Goal: Task Accomplishment & Management: Manage account settings

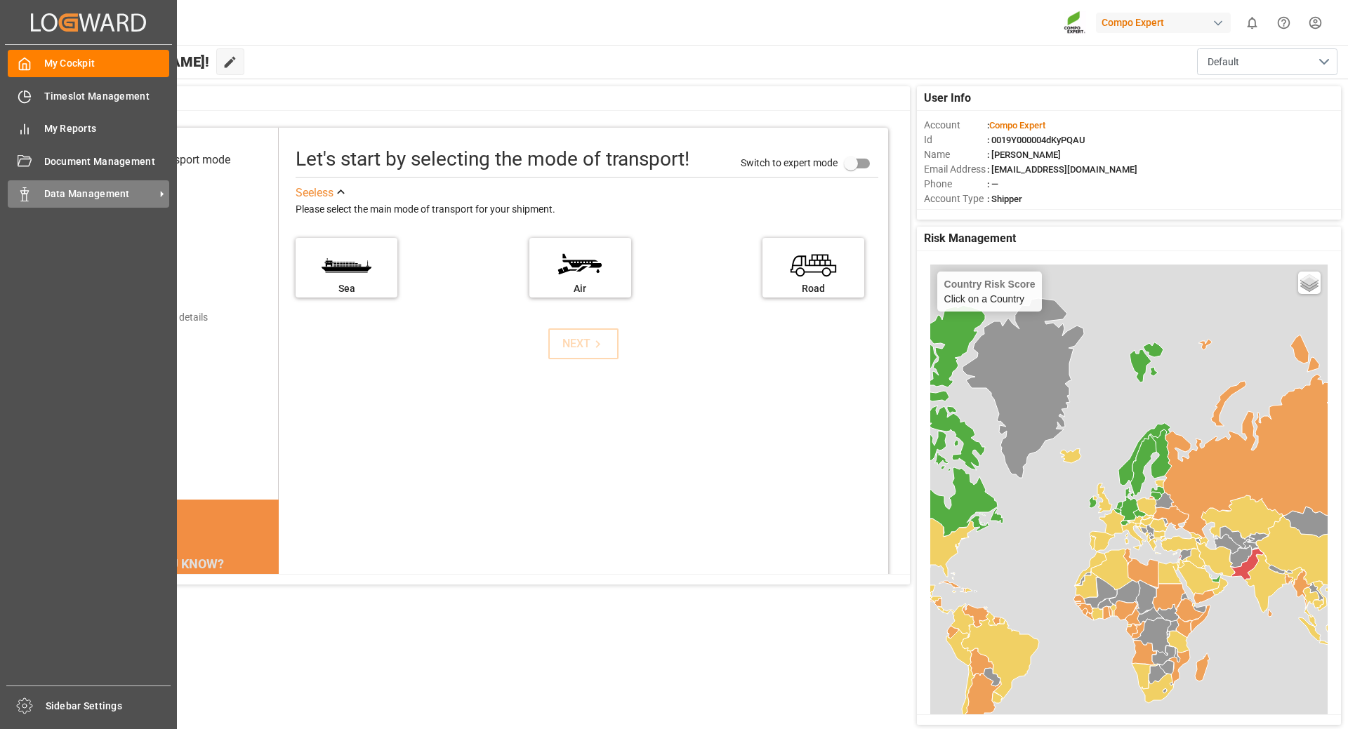
click at [97, 193] on span "Data Management" at bounding box center [99, 194] width 111 height 15
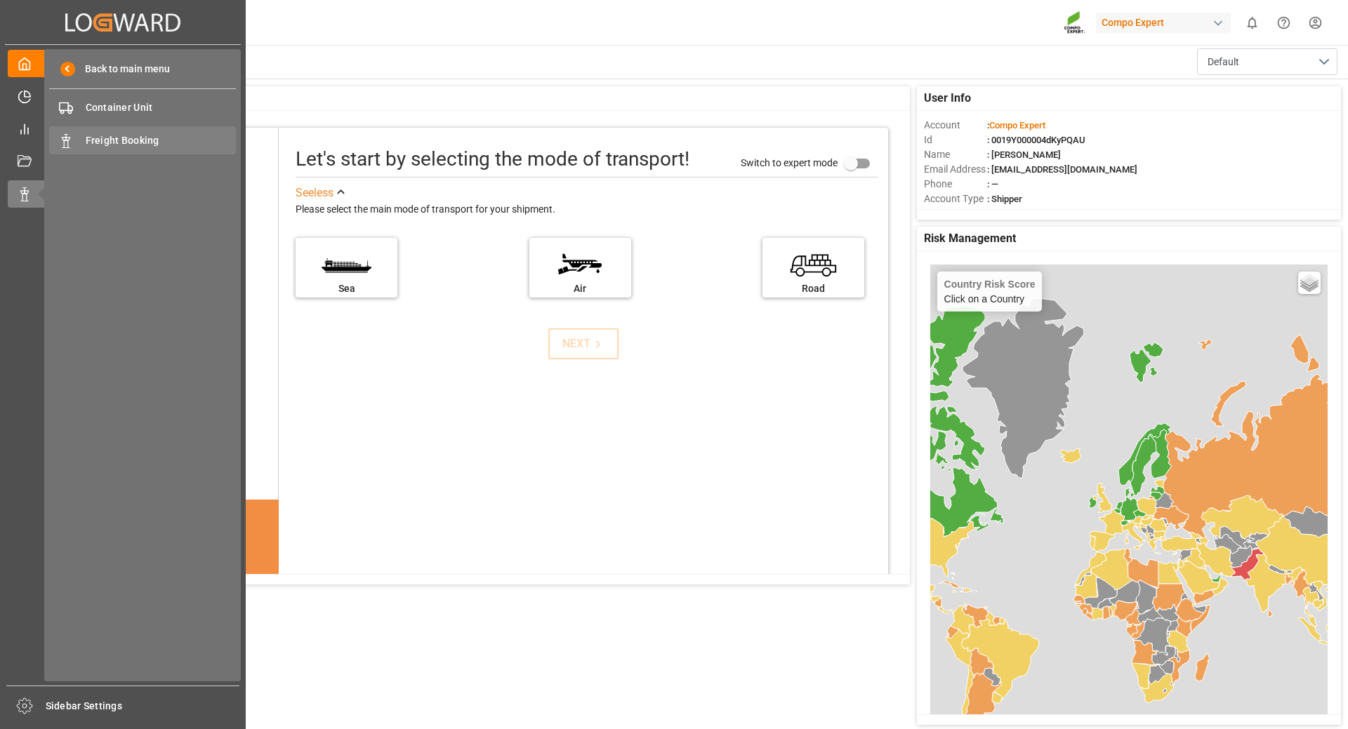
click at [120, 134] on span "Freight Booking" at bounding box center [161, 140] width 151 height 15
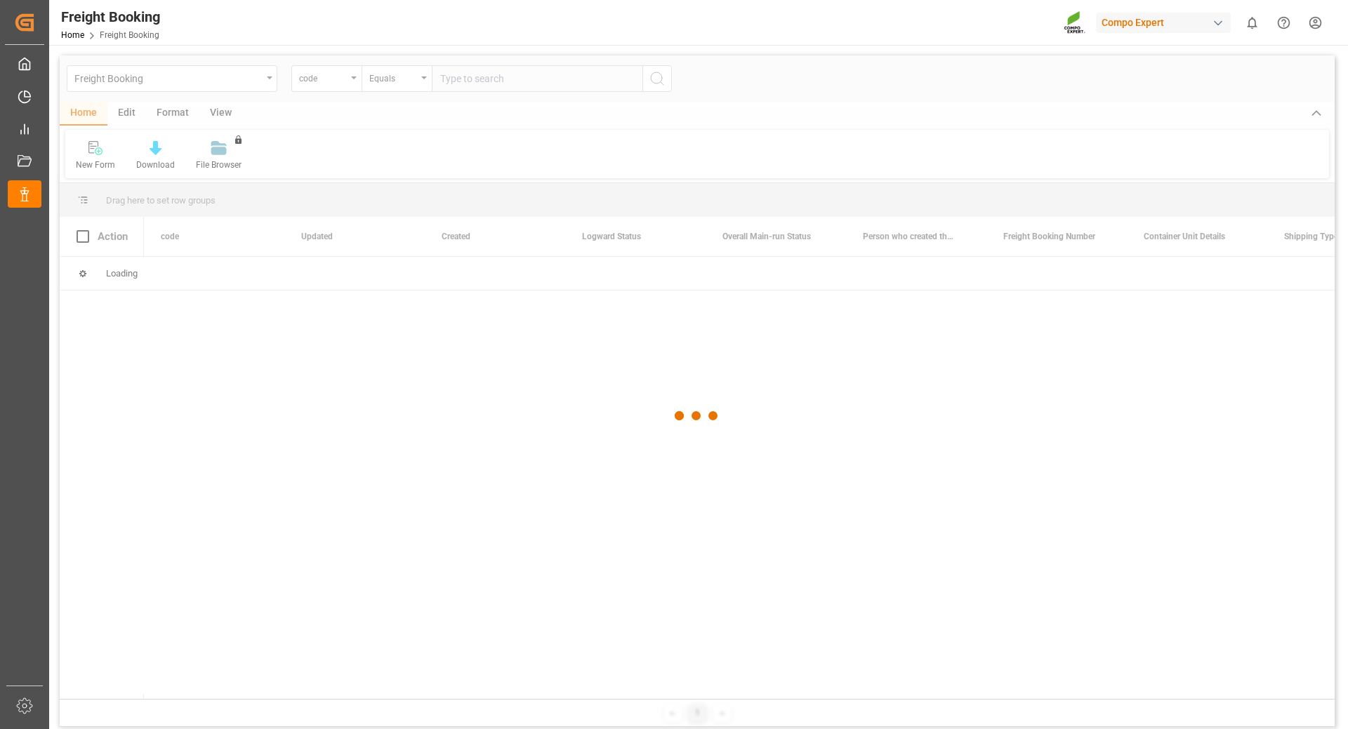
click at [353, 81] on div at bounding box center [697, 415] width 1275 height 721
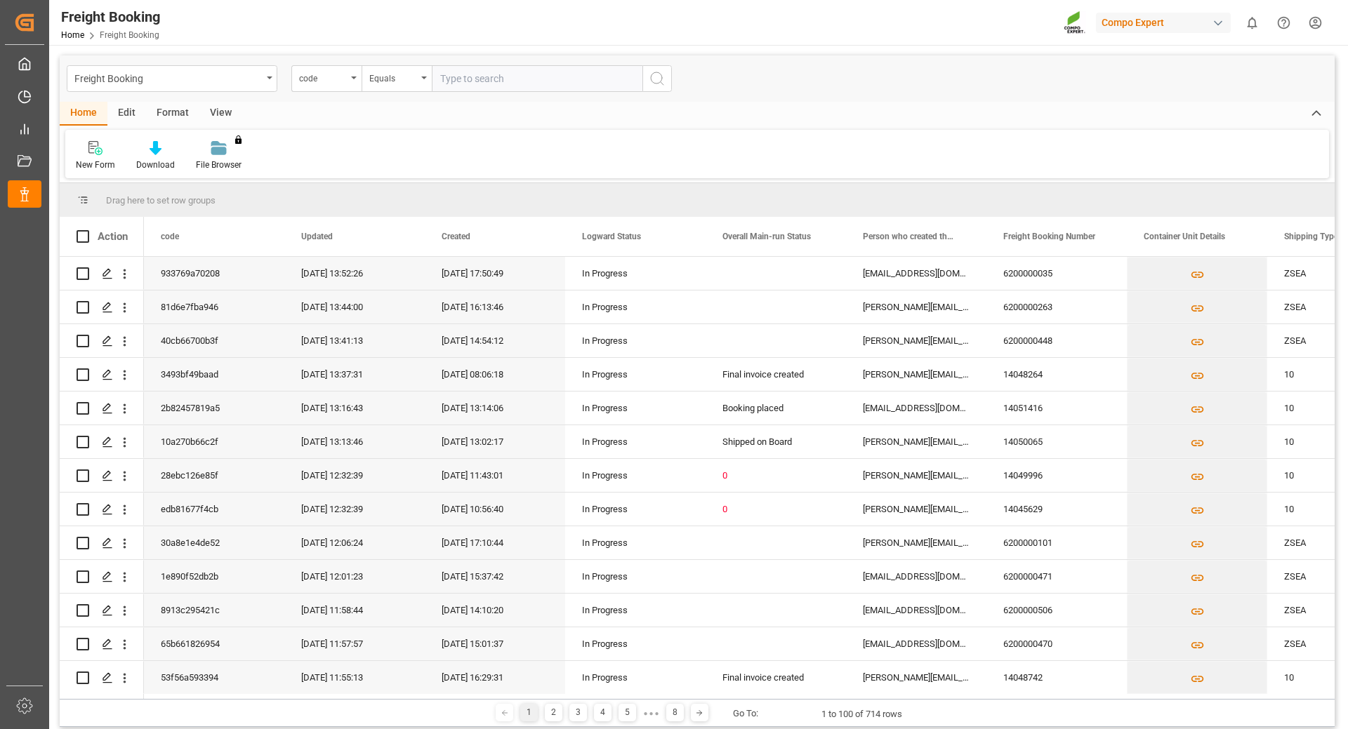
click at [352, 80] on div "code" at bounding box center [326, 78] width 70 height 27
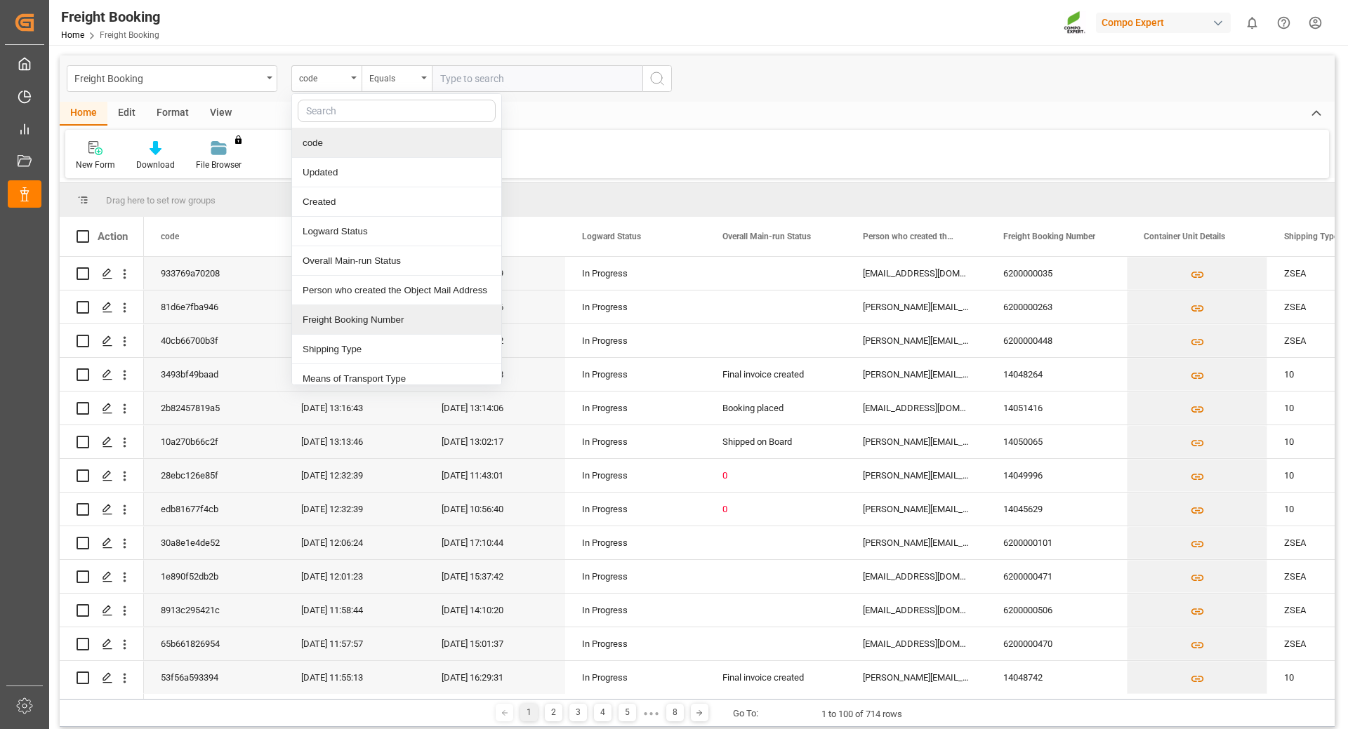
click at [364, 323] on div "Freight Booking Number" at bounding box center [396, 319] width 209 height 29
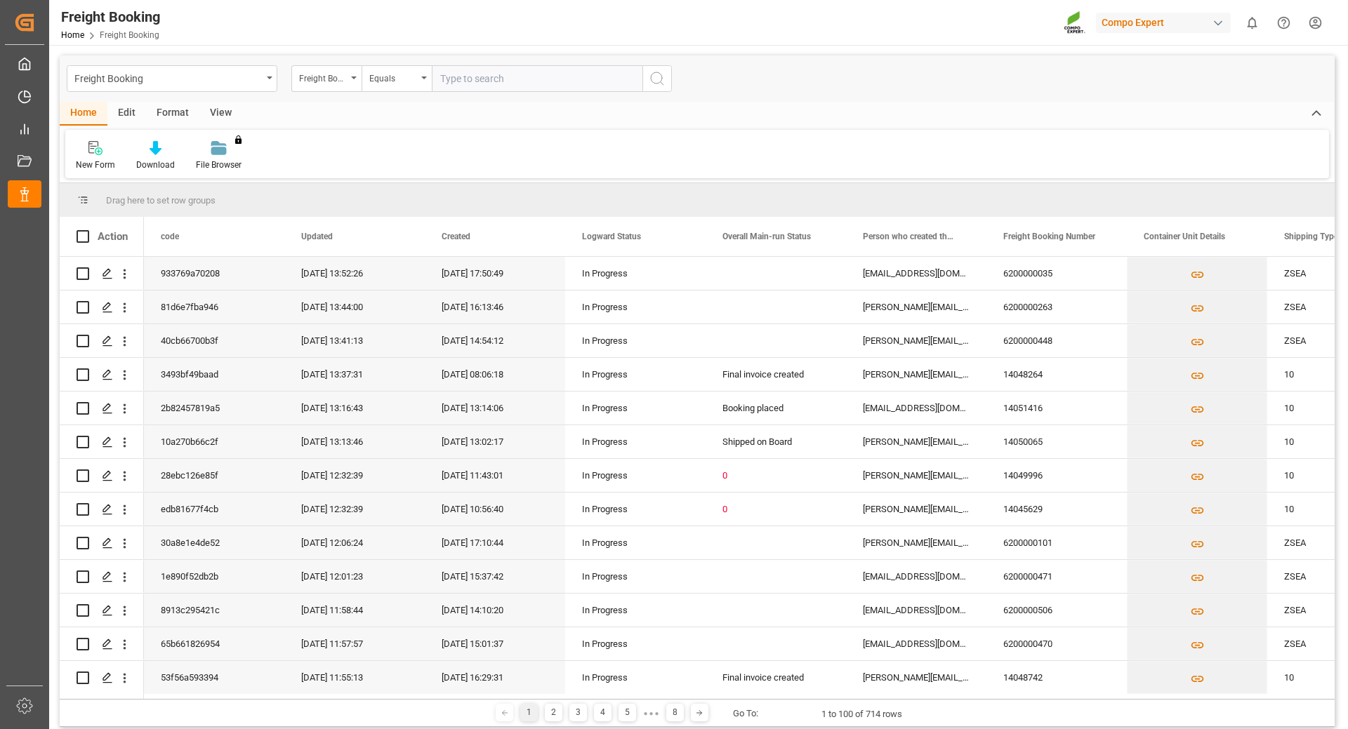
click at [464, 78] on input "text" at bounding box center [537, 78] width 211 height 27
type input "6200000012"
click at [649, 74] on icon "search button" at bounding box center [657, 78] width 17 height 17
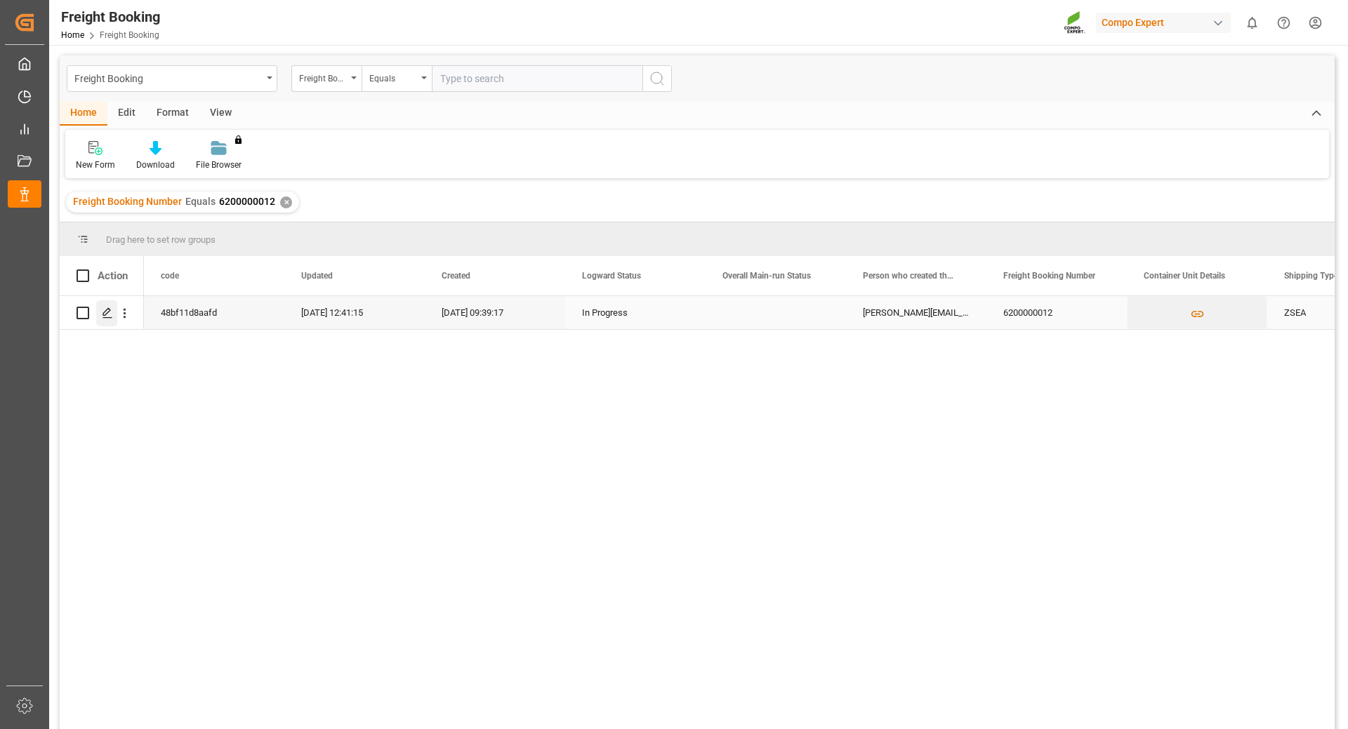
click at [105, 314] on icon "Press SPACE to select this row." at bounding box center [107, 312] width 11 height 11
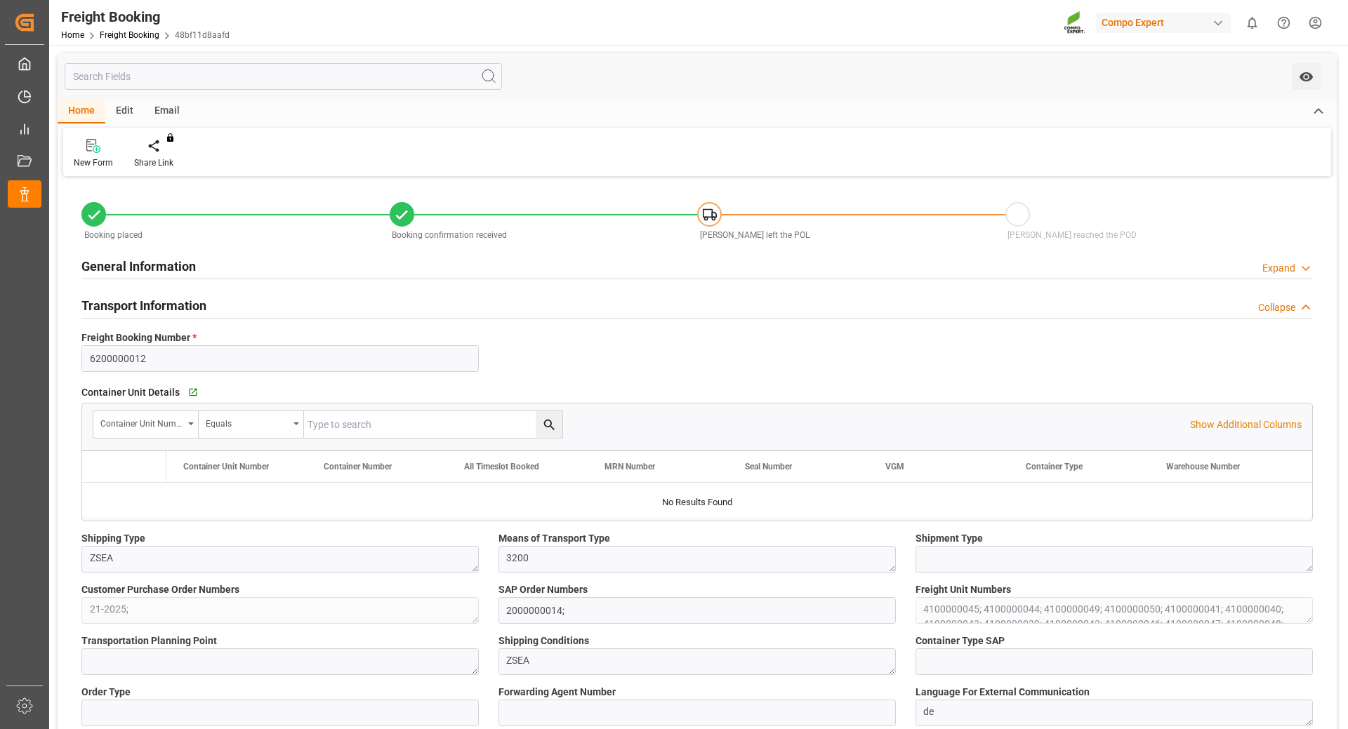
type input "Hapag [PERSON_NAME]"
type input "Hapag [PERSON_NAME] Aktiengesellschaft"
type input "9731949"
type input "BEANR"
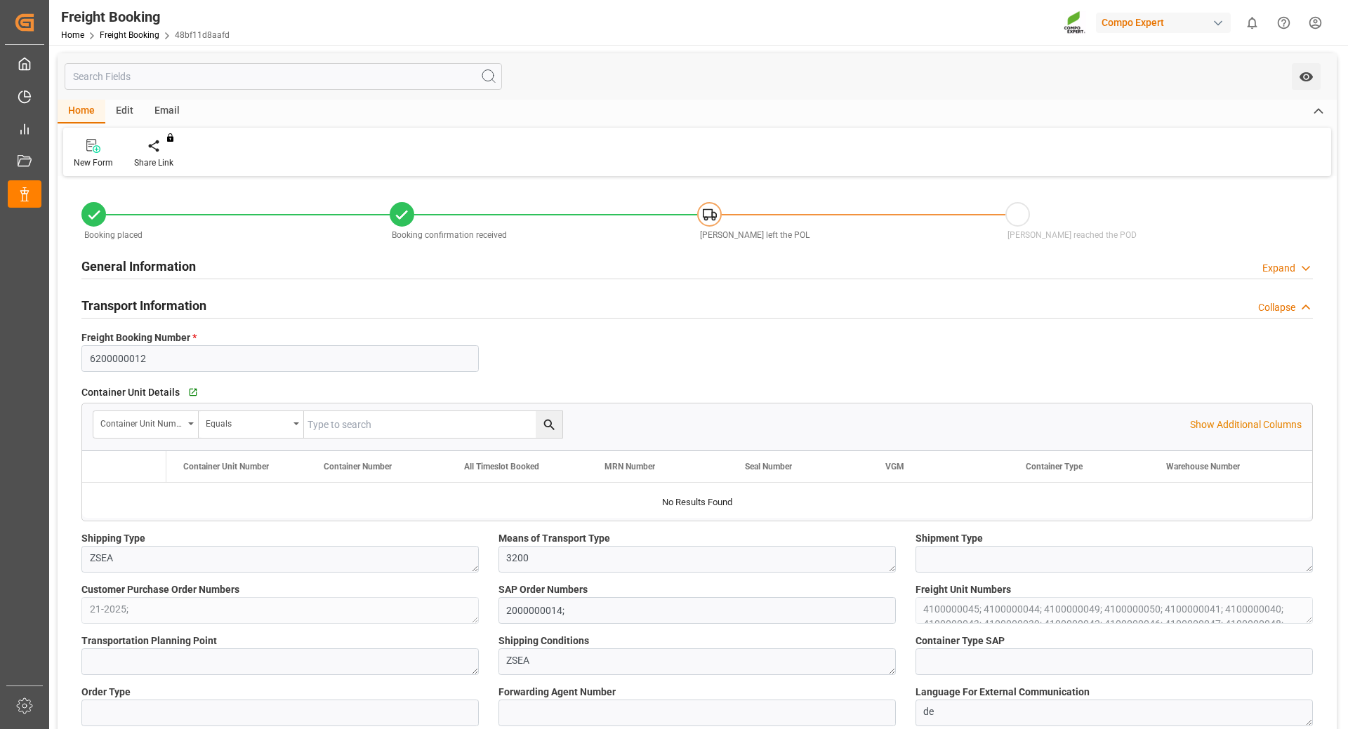
type input "ECPSJ"
type input "0"
type input "1007000"
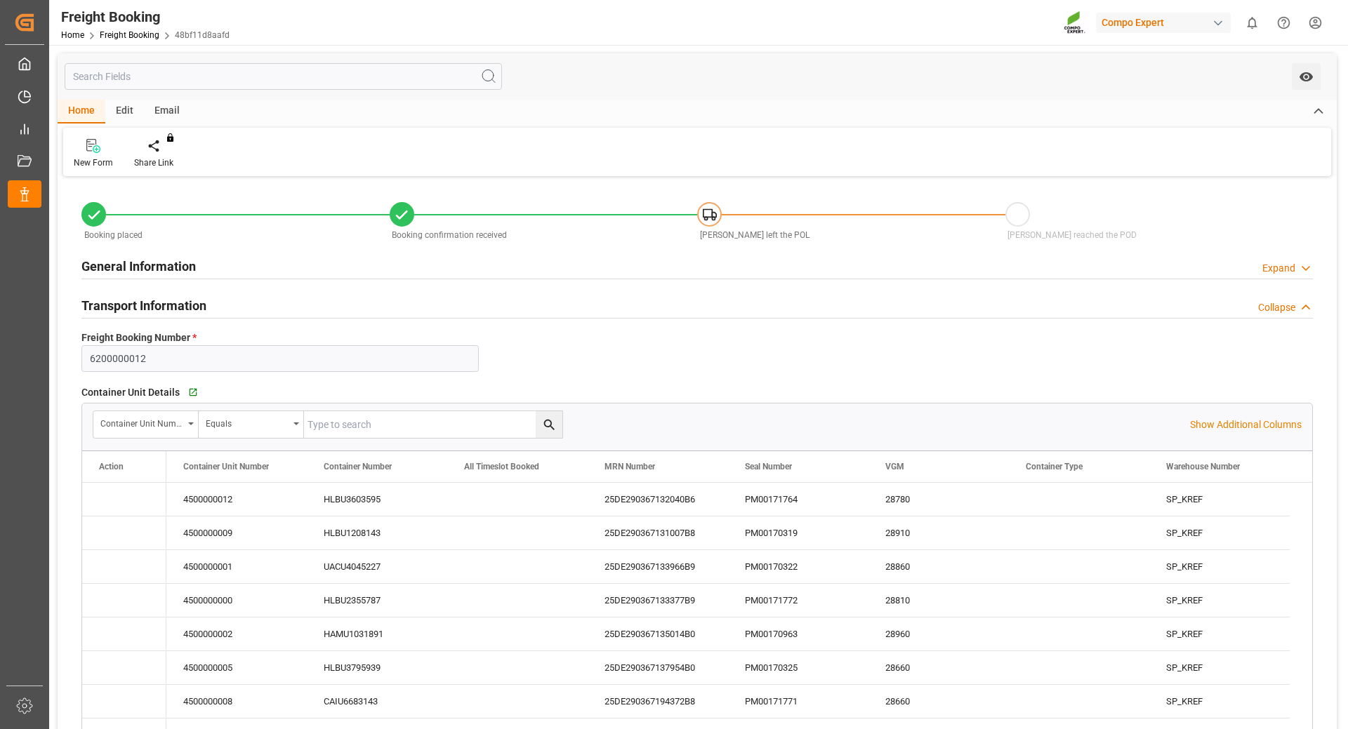
type input "[DATE] 01:00"
type input "[DATE] 00:00"
type input "[DATE] 08:00"
type input "[DATE] 22:00"
type input "[DATE] 17:00"
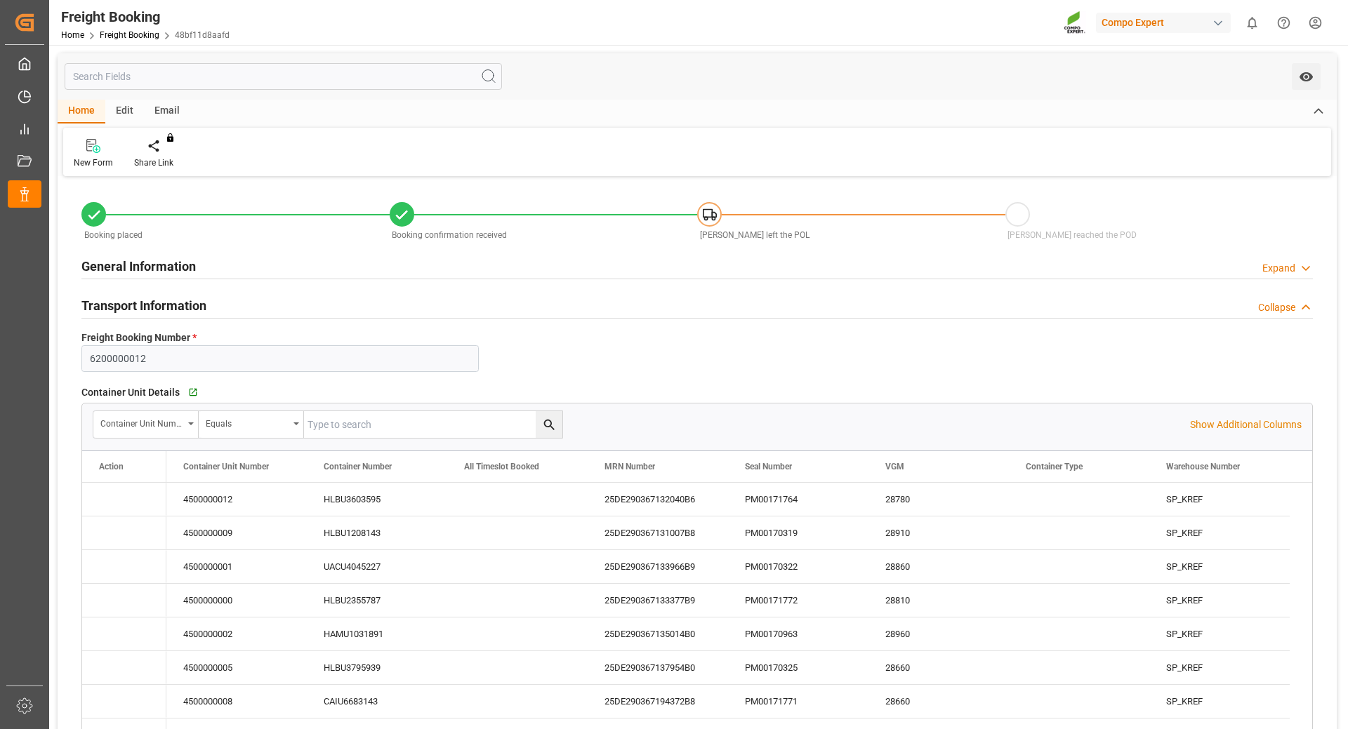
type input "[DATE] 18:14"
type input "[DATE] 09:39"
type input "[DATE] 10:52"
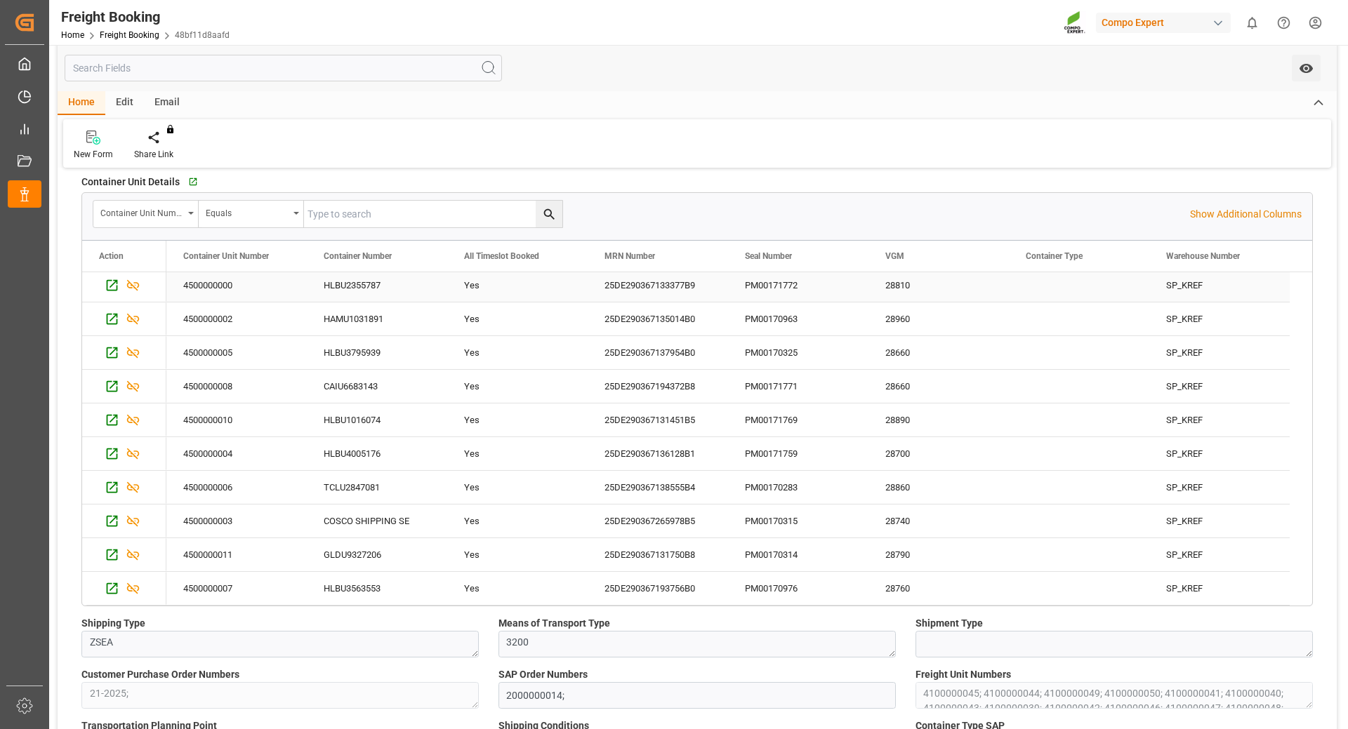
scroll to position [421, 0]
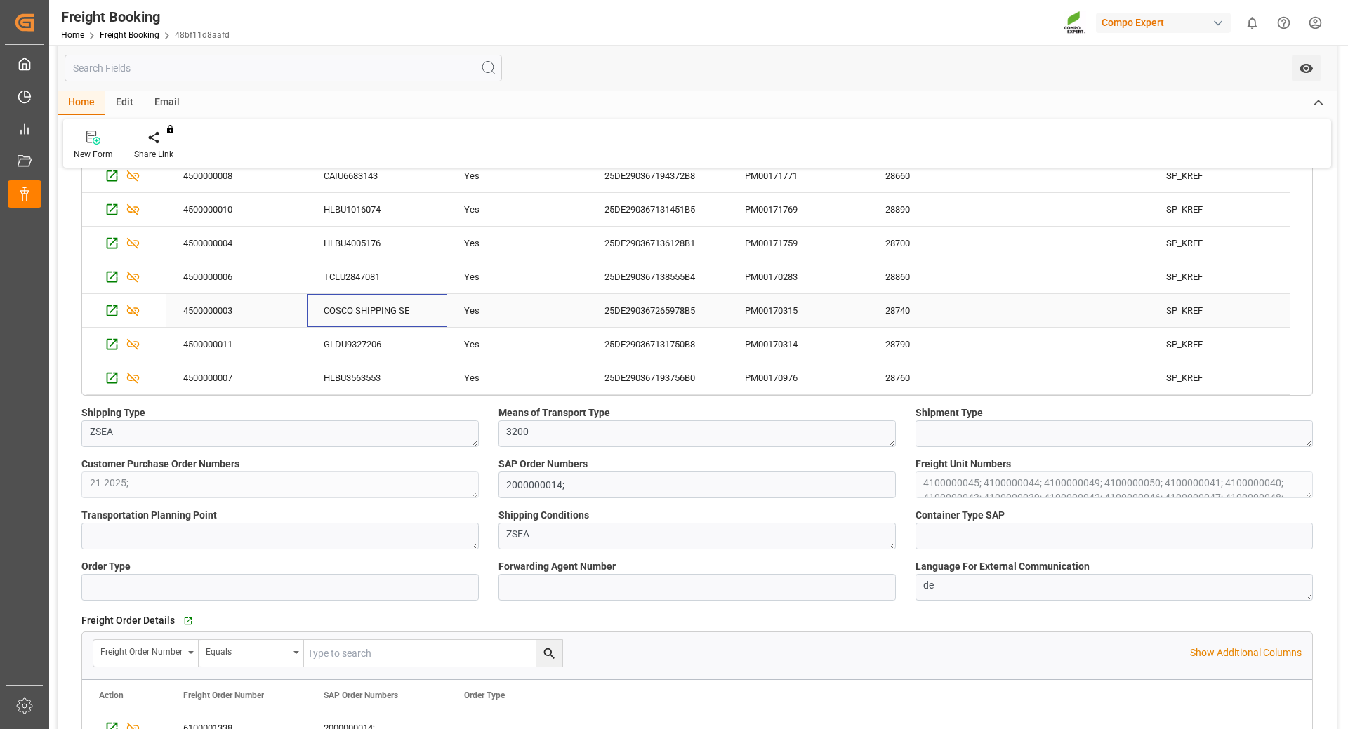
click at [380, 311] on div "COSCO SHIPPING SE" at bounding box center [377, 310] width 140 height 33
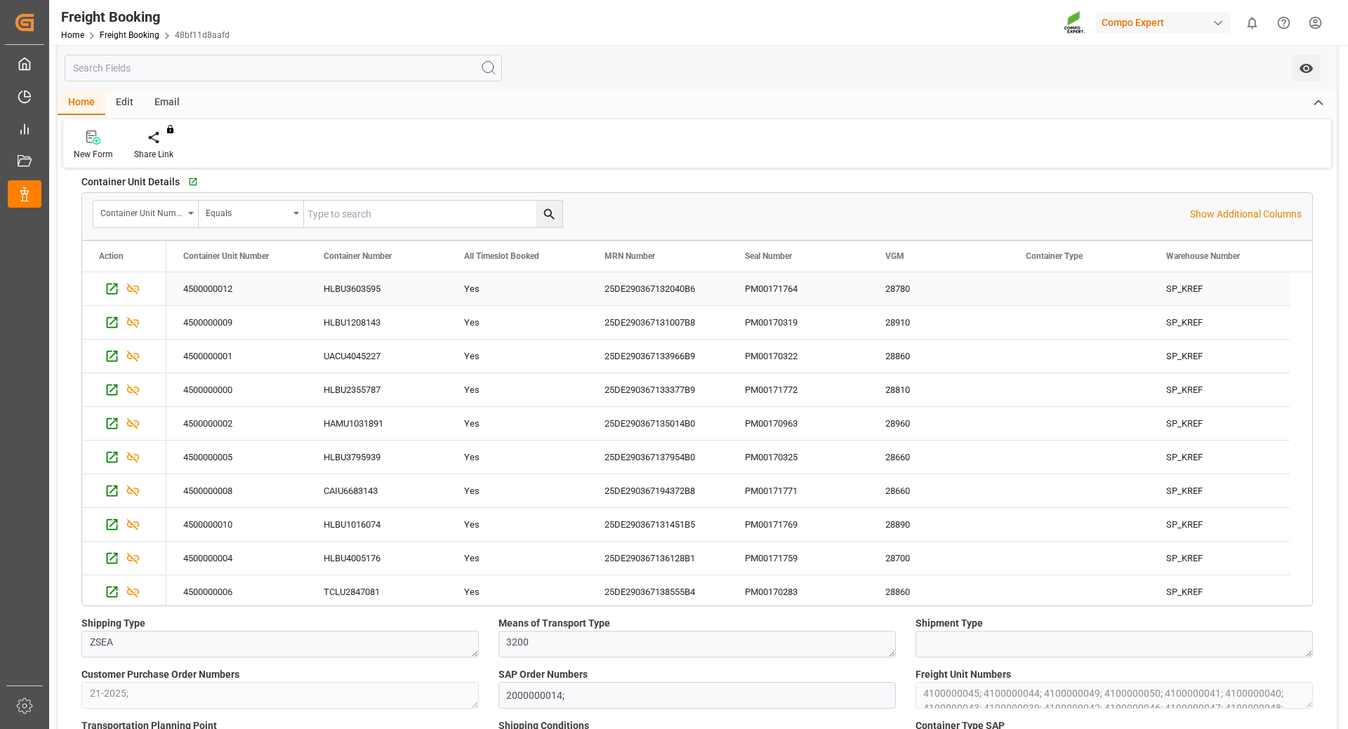
scroll to position [70, 0]
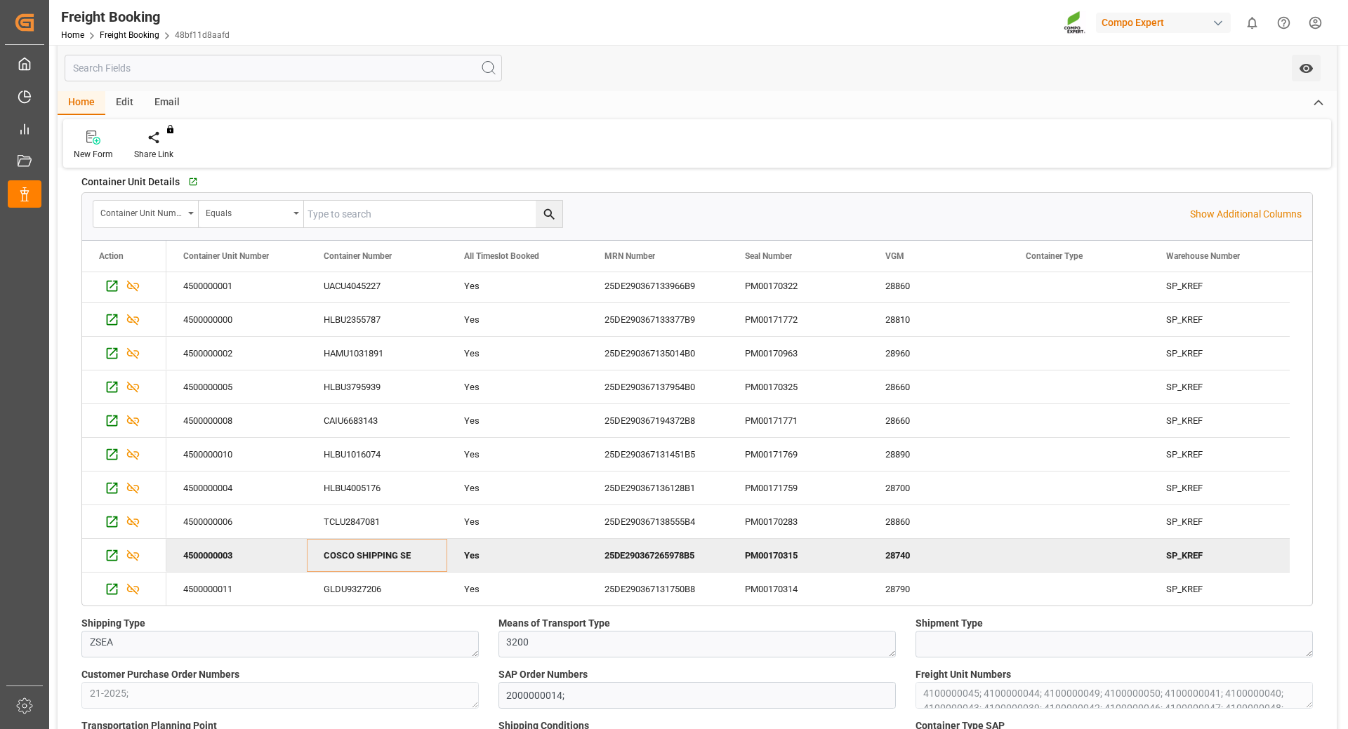
drag, startPoint x: 1306, startPoint y: 357, endPoint x: 1311, endPoint y: 270, distance: 87.2
click at [1313, 270] on div "Container Unit Details   Go to Container Unit Grid Container Unit Number Equals…" at bounding box center [697, 388] width 1251 height 445
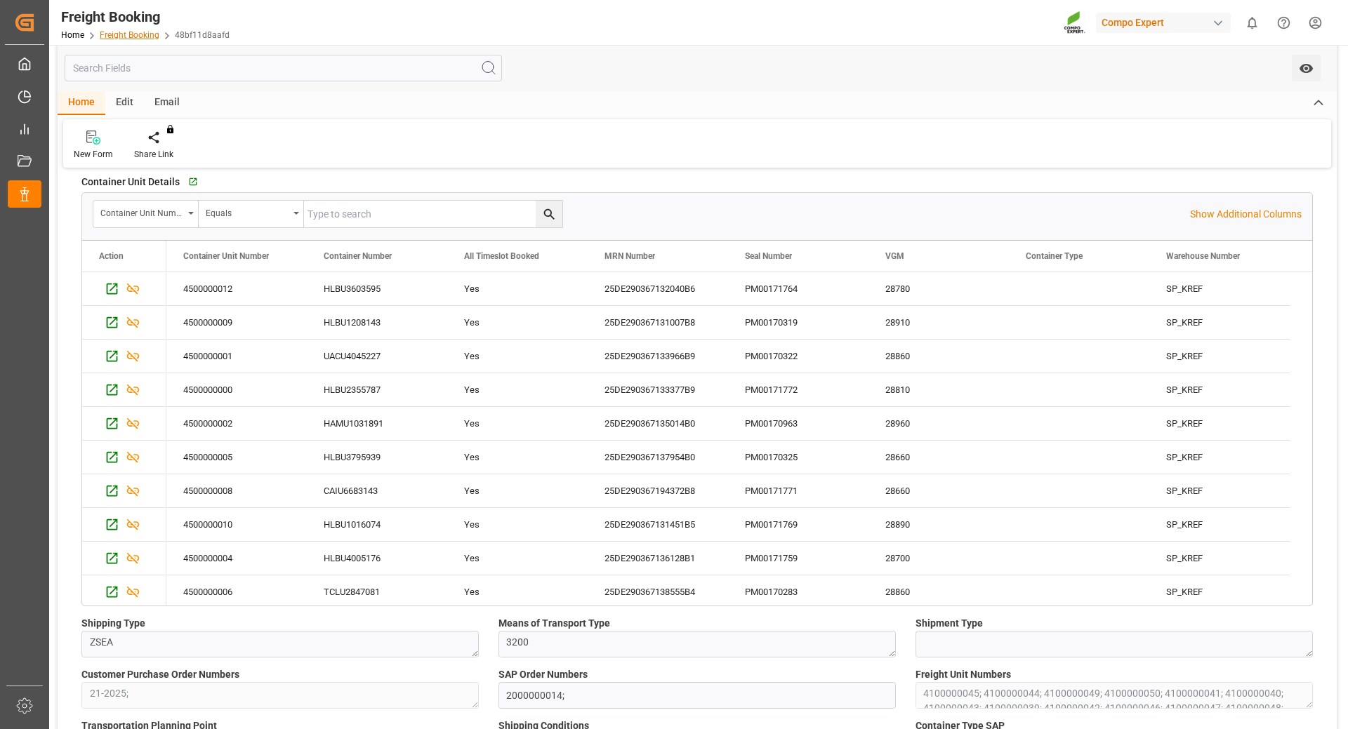
click at [112, 36] on link "Freight Booking" at bounding box center [130, 35] width 60 height 10
